Goal: Book appointment/travel/reservation

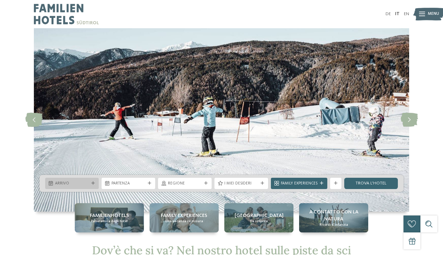
click at [94, 184] on icon at bounding box center [93, 184] width 4 height 4
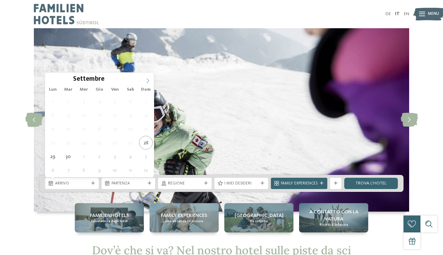
click at [147, 81] on icon at bounding box center [147, 80] width 5 height 5
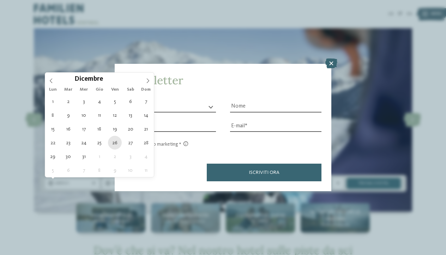
type div "[DATE]"
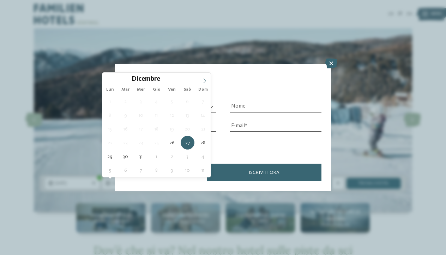
type input "****"
click at [204, 79] on icon at bounding box center [204, 80] width 5 height 5
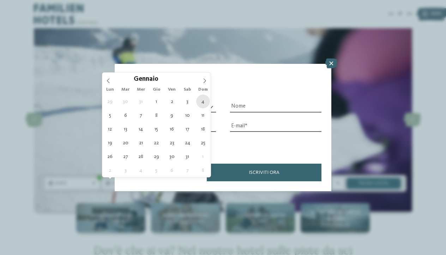
type div "[DATE]"
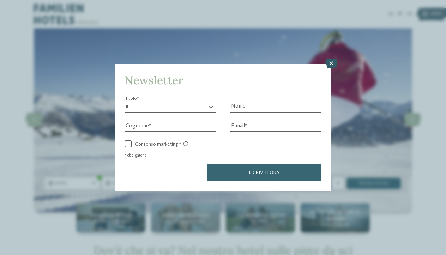
click at [333, 59] on icon at bounding box center [331, 64] width 12 height 10
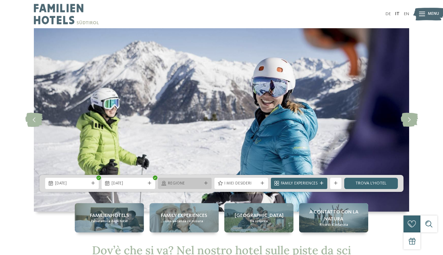
click at [206, 179] on div "Regione" at bounding box center [185, 183] width 54 height 11
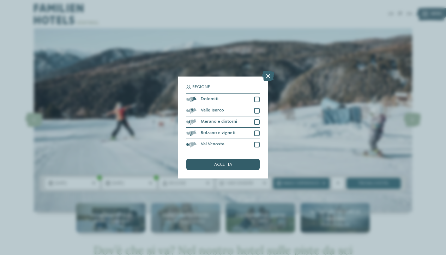
click at [231, 163] on span "accetta" at bounding box center [223, 165] width 18 height 5
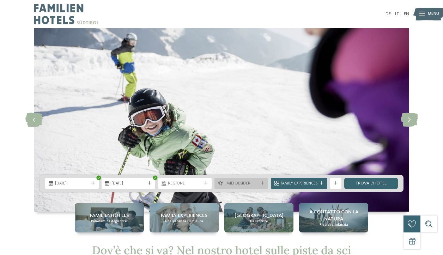
click at [264, 182] on div at bounding box center [263, 184] width 6 height 4
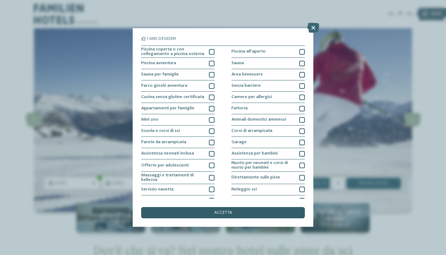
click at [266, 207] on div "accetta" at bounding box center [223, 212] width 164 height 11
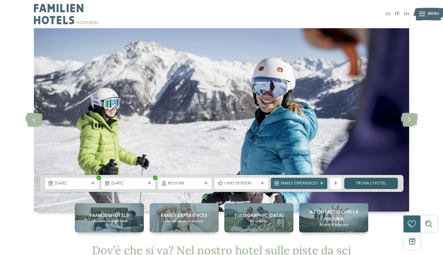
click at [356, 181] on link "trova l’hotel" at bounding box center [371, 183] width 54 height 11
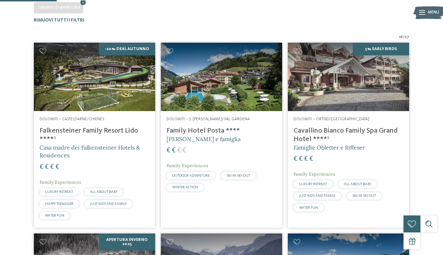
click at [88, 147] on span "Casa madre dei Falkensteiner Hotels & Residences" at bounding box center [89, 151] width 100 height 15
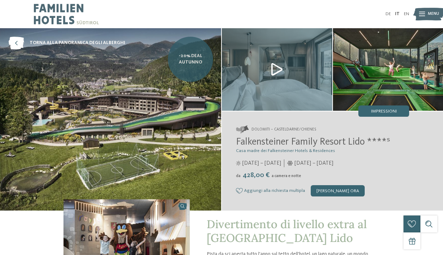
click at [190, 56] on span "-20% Deal Autunno" at bounding box center [190, 59] width 37 height 13
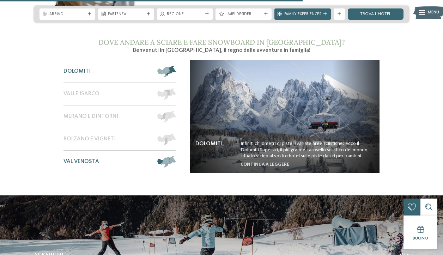
scroll to position [998, 0]
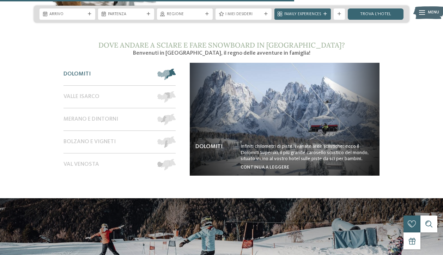
click at [176, 69] on span at bounding box center [176, 74] width 0 height 11
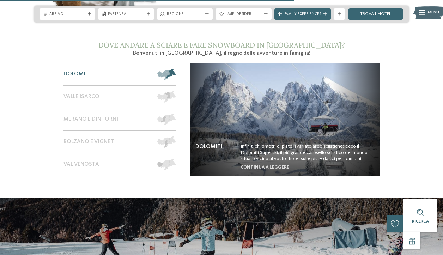
click at [176, 69] on span at bounding box center [176, 74] width 0 height 11
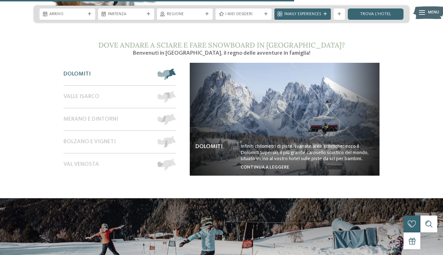
click at [72, 71] on span "Dolomiti" at bounding box center [76, 74] width 27 height 7
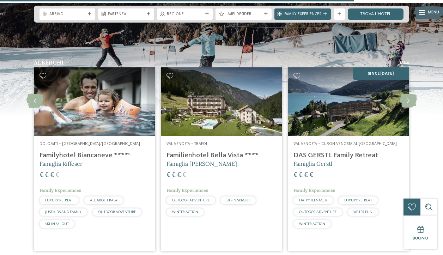
scroll to position [1201, 0]
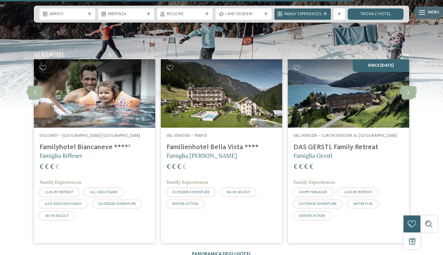
click at [79, 132] on div "Dolomiti – Selva/Val Gardena Familyhotel Biancaneve ****ˢ Famiglia Riffeser € €…" at bounding box center [94, 178] width 121 height 100
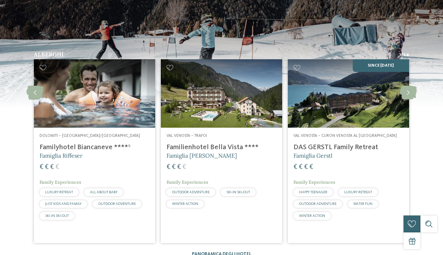
scroll to position [0, 0]
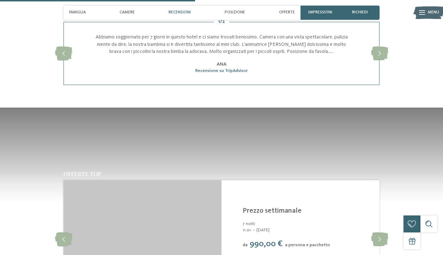
scroll to position [692, 0]
